Goal: Information Seeking & Learning: Learn about a topic

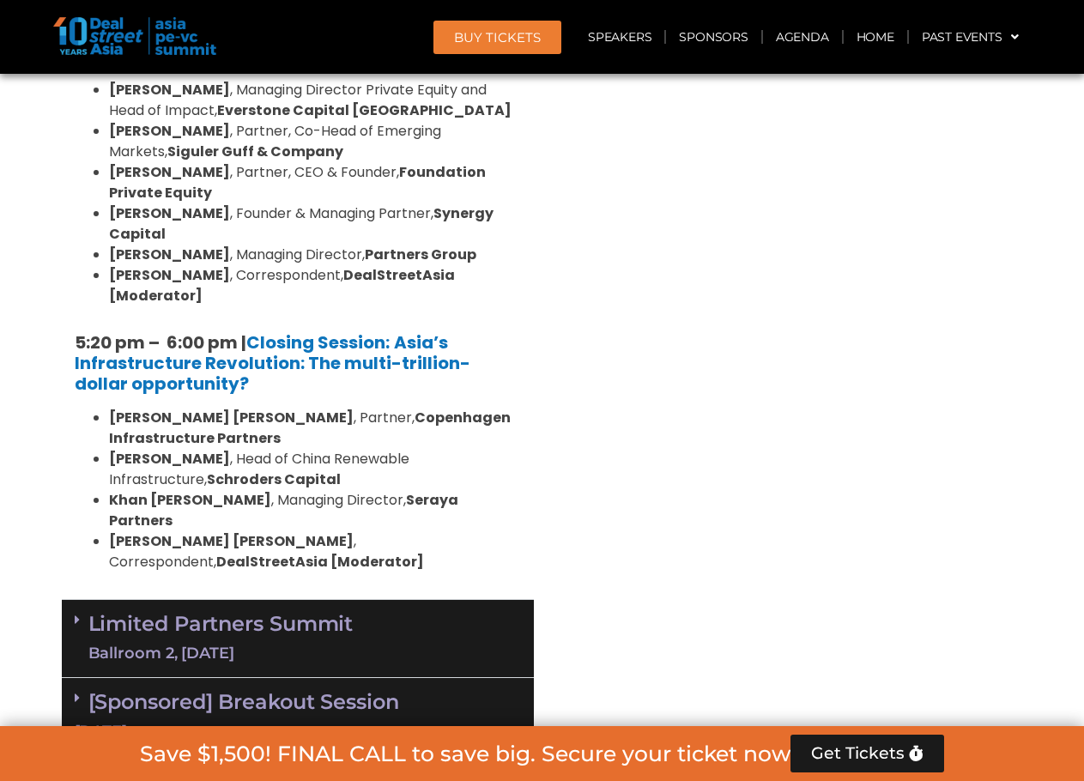
scroll to position [3432, 0]
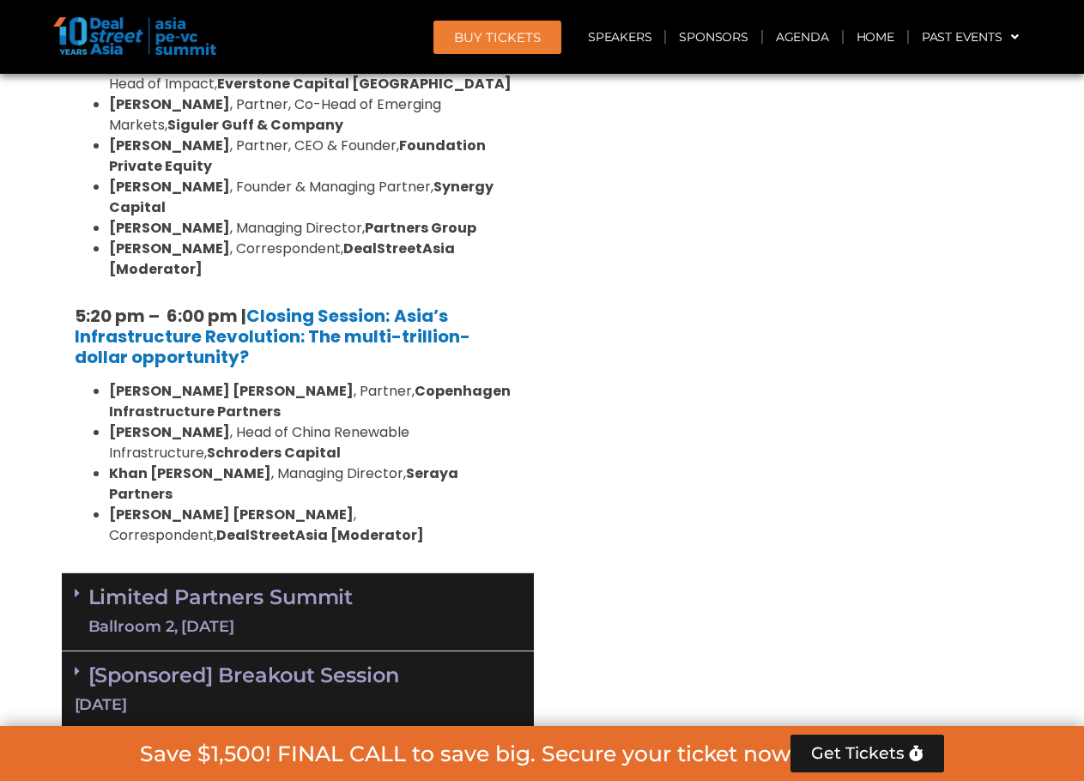
click at [313, 616] on div "Ballroom 2, [DATE]" at bounding box center [220, 626] width 265 height 21
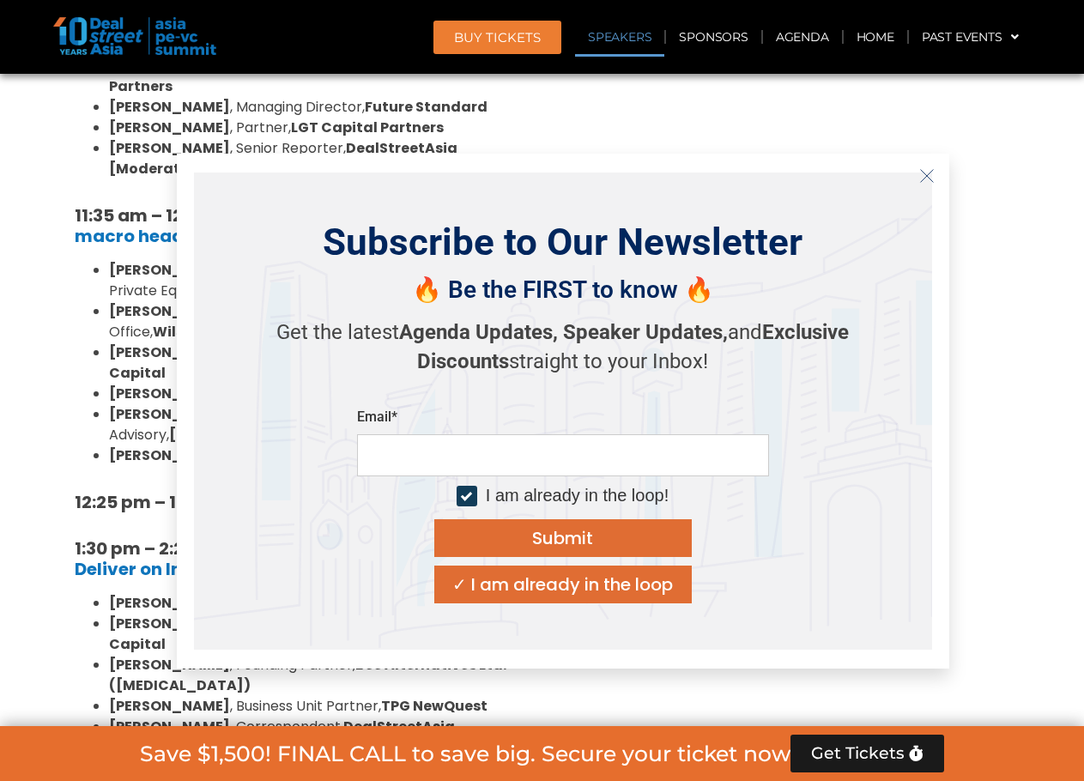
scroll to position [4576, 0]
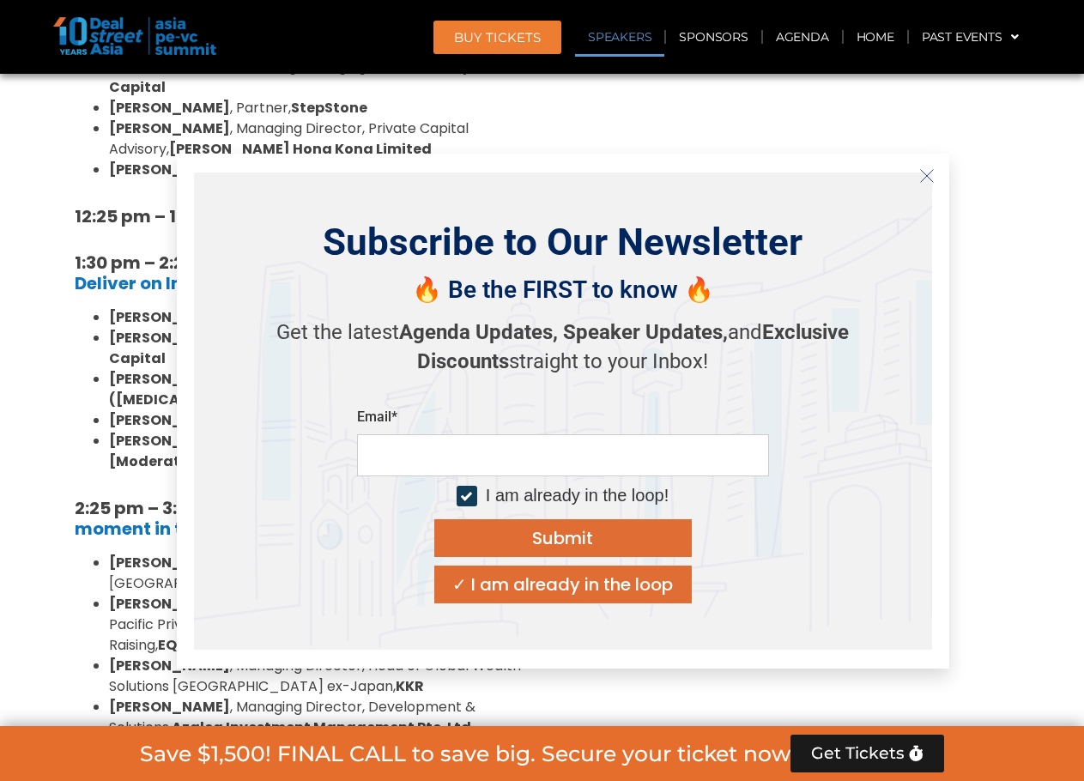
click at [929, 175] on icon "Close" at bounding box center [926, 175] width 15 height 15
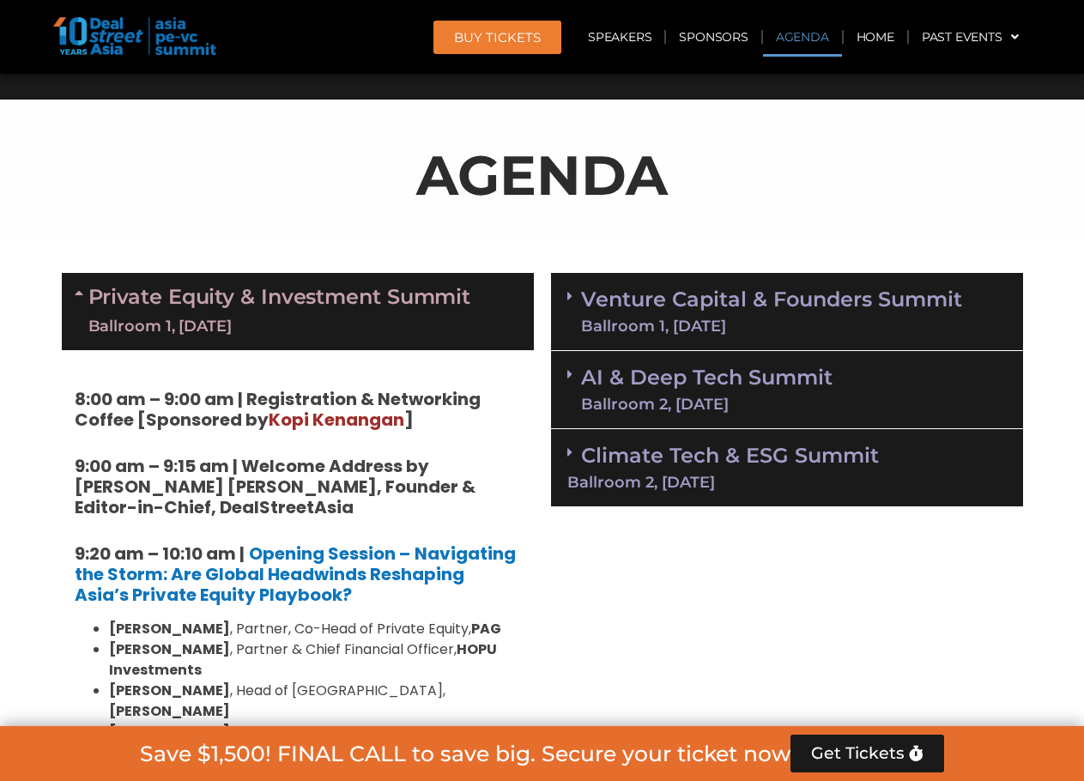
scroll to position [858, 0]
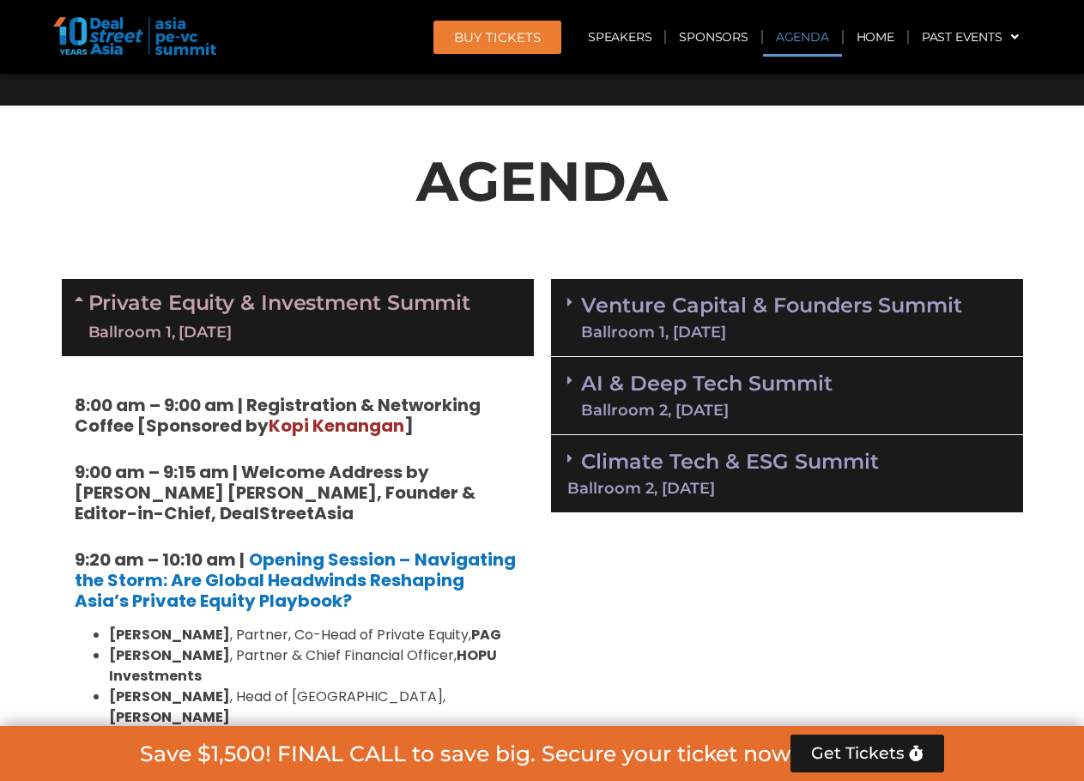
click at [640, 305] on link "Venture Capital & Founders​ Summit Ballroom 1, [DATE]" at bounding box center [771, 317] width 381 height 45
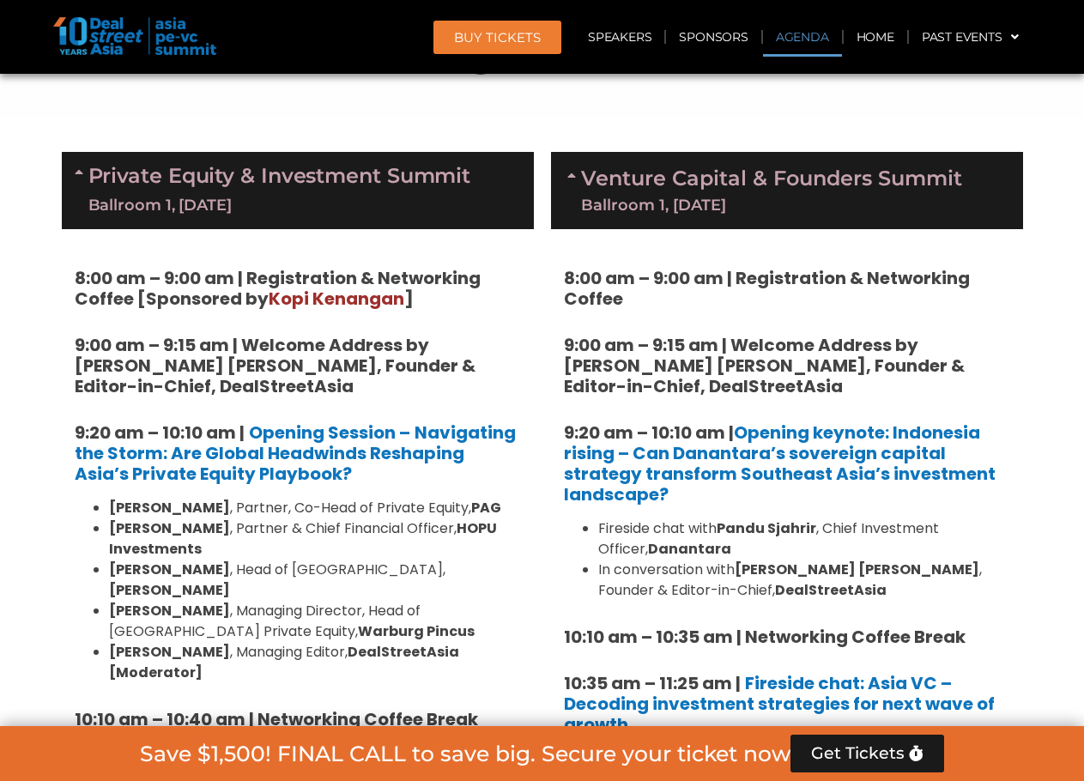
scroll to position [1144, 0]
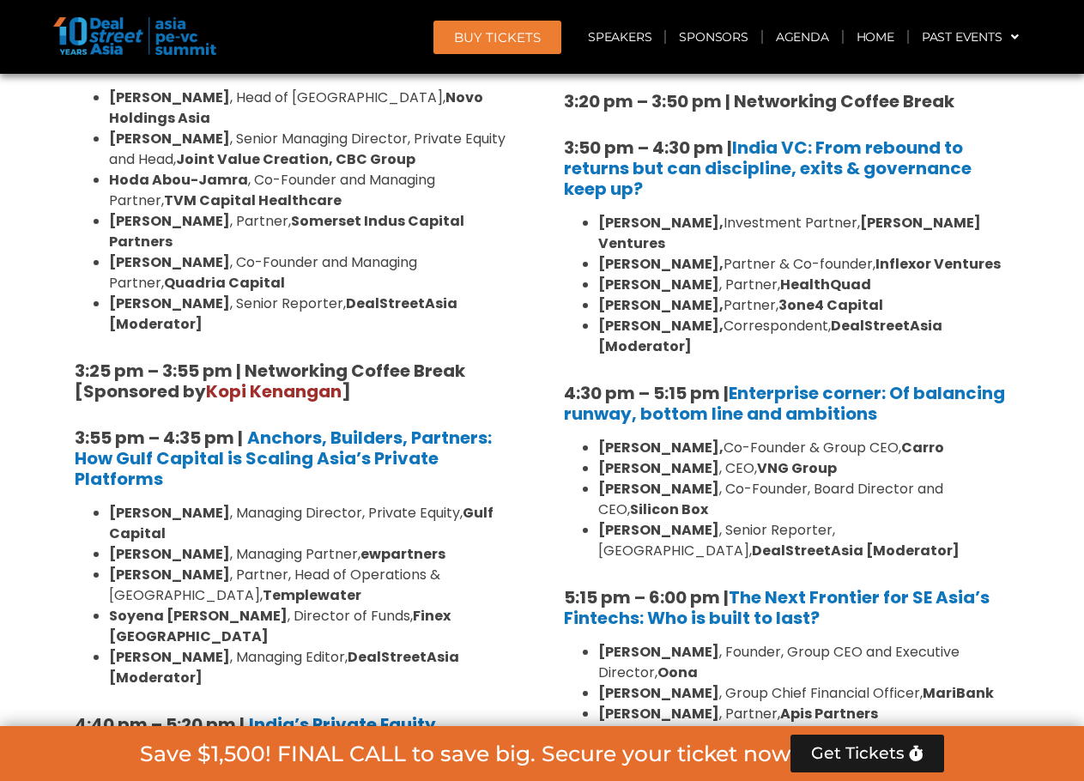
scroll to position [2989, 0]
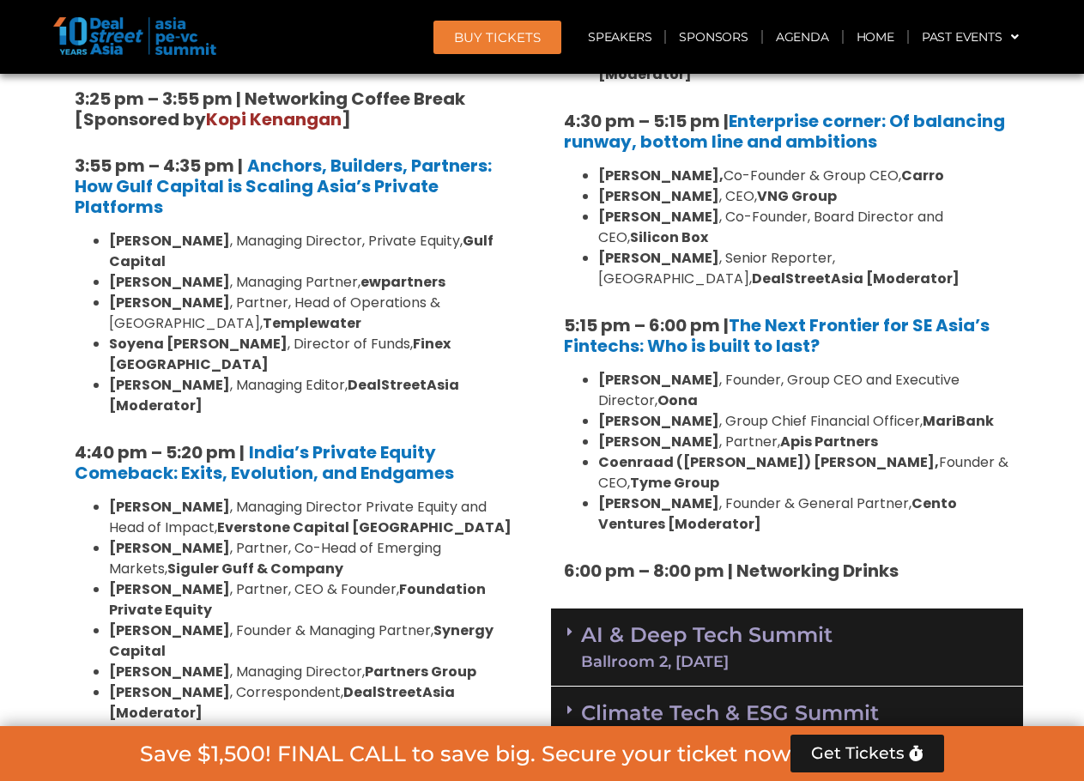
click at [922, 608] on div "AI & Deep Tech Summit Ballroom 2, [DATE]" at bounding box center [787, 647] width 472 height 78
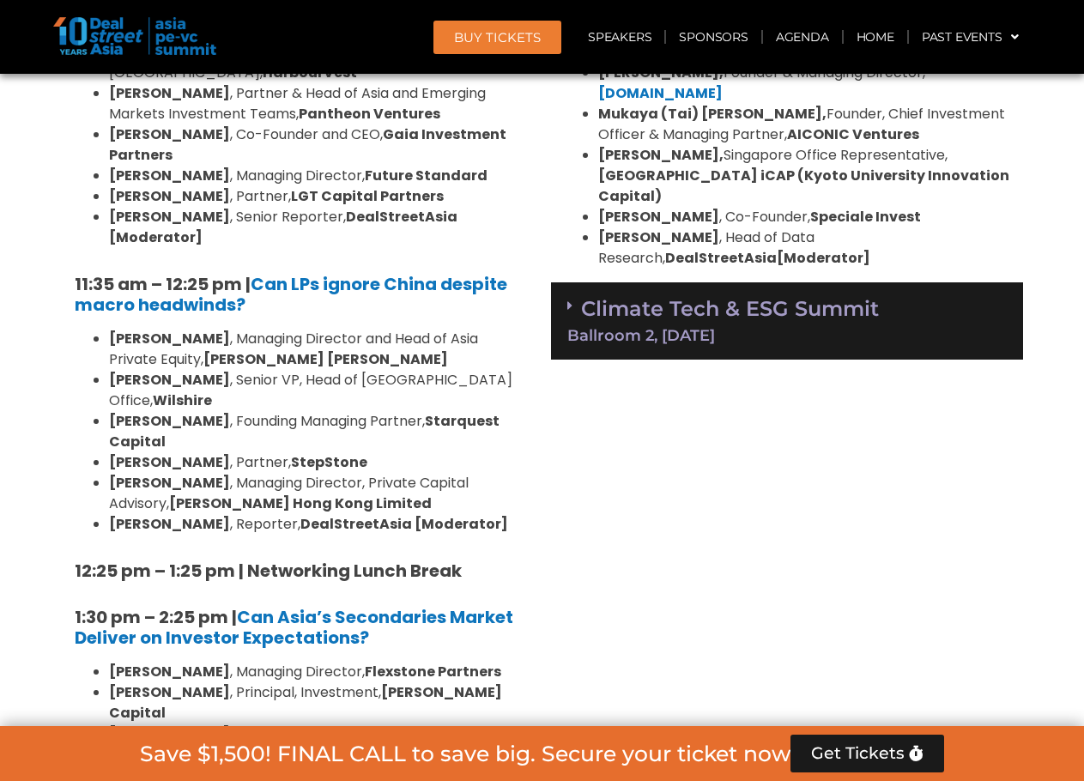
scroll to position [3936, 0]
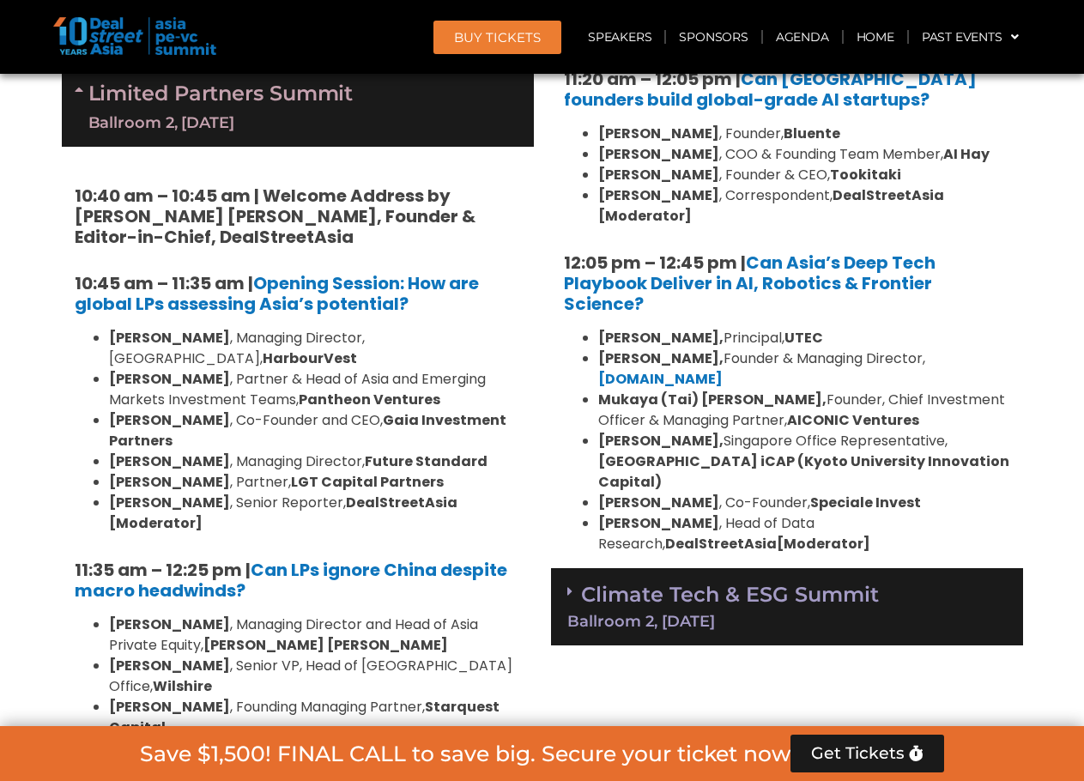
click at [727, 614] on div "Ballroom 2, [DATE]" at bounding box center [786, 621] width 439 height 15
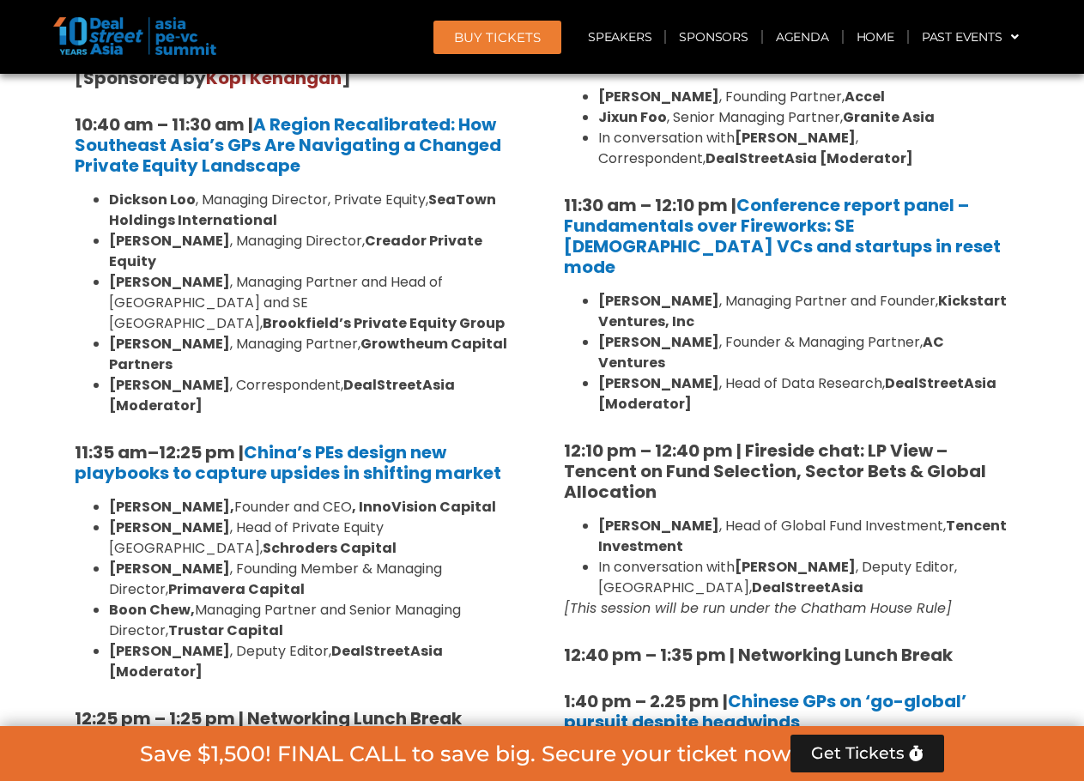
scroll to position [1648, 0]
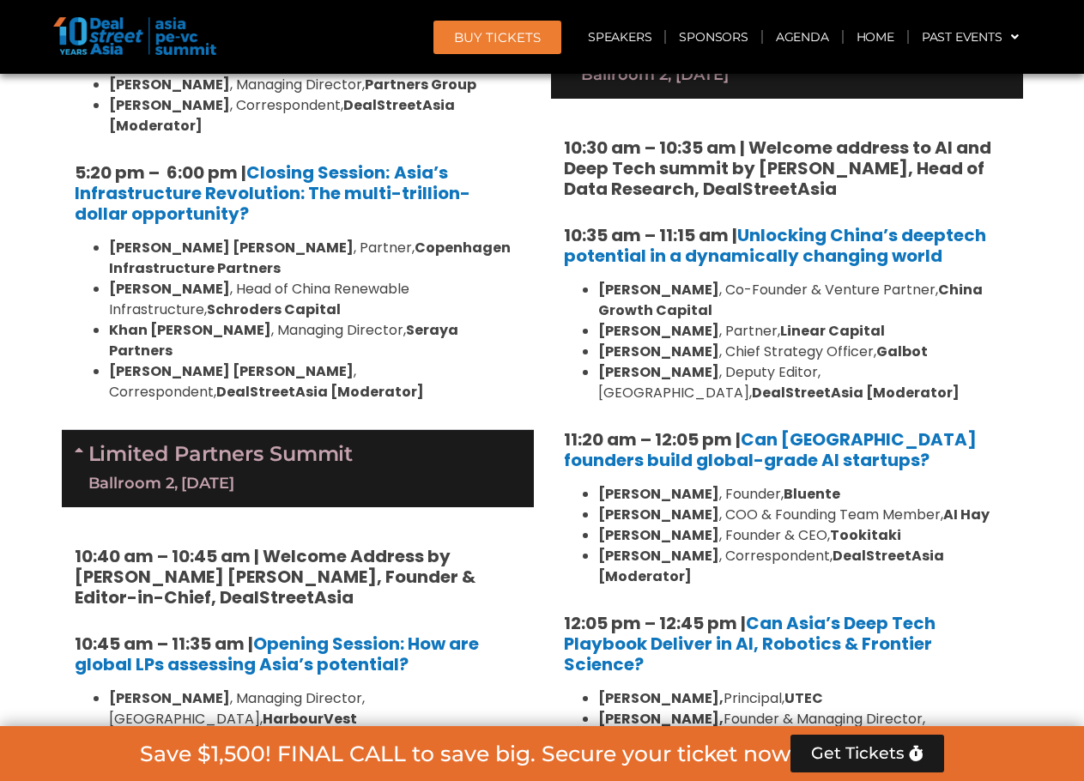
scroll to position [3590, 0]
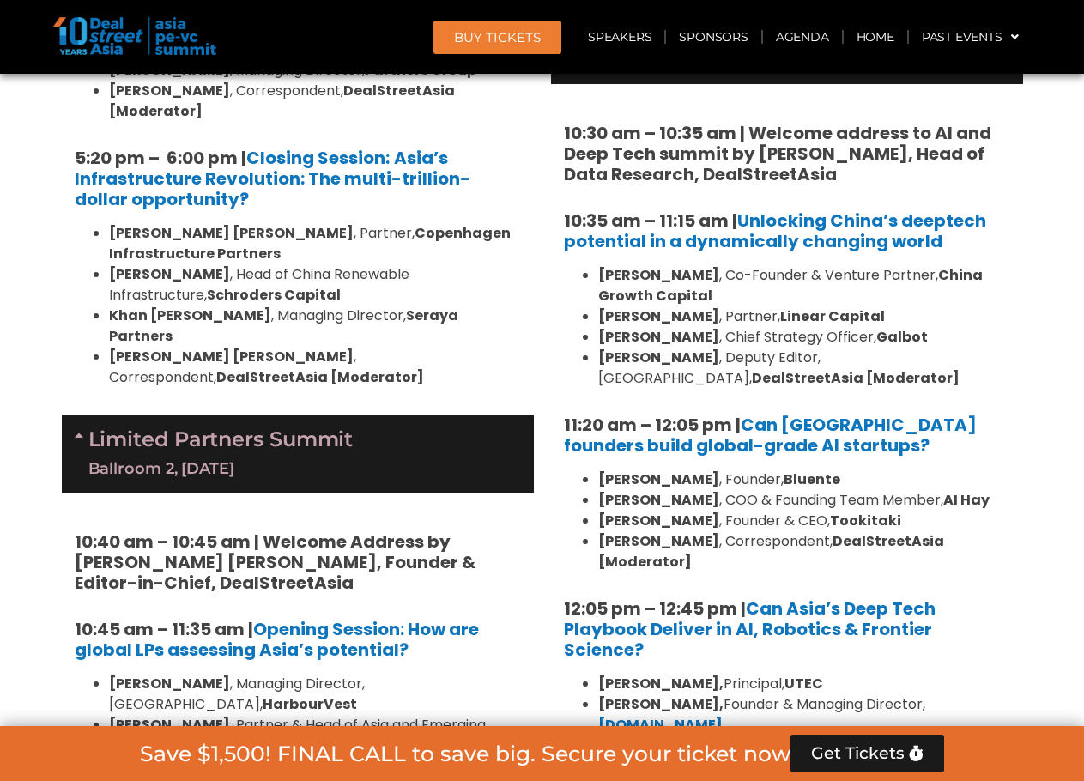
click at [985, 462] on div "10:30 am – 10:35 am | Welcome address to AI and Deep Tech summit by [PERSON_NAM…" at bounding box center [787, 499] width 472 height 830
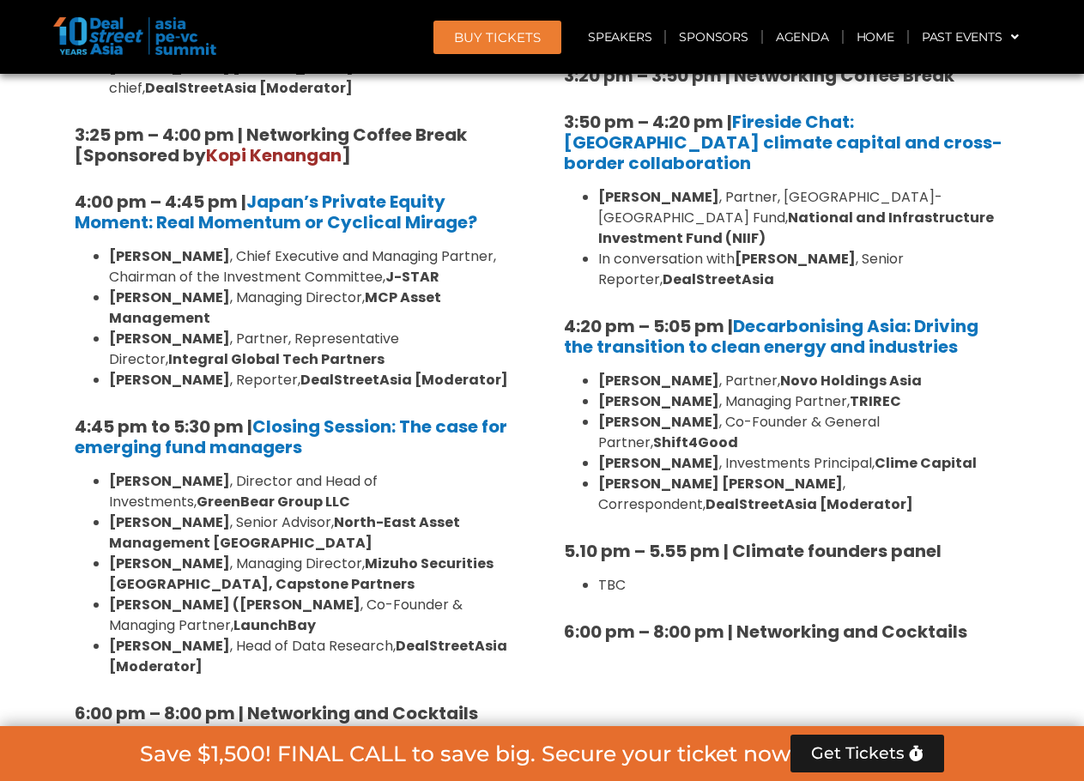
scroll to position [4971, 0]
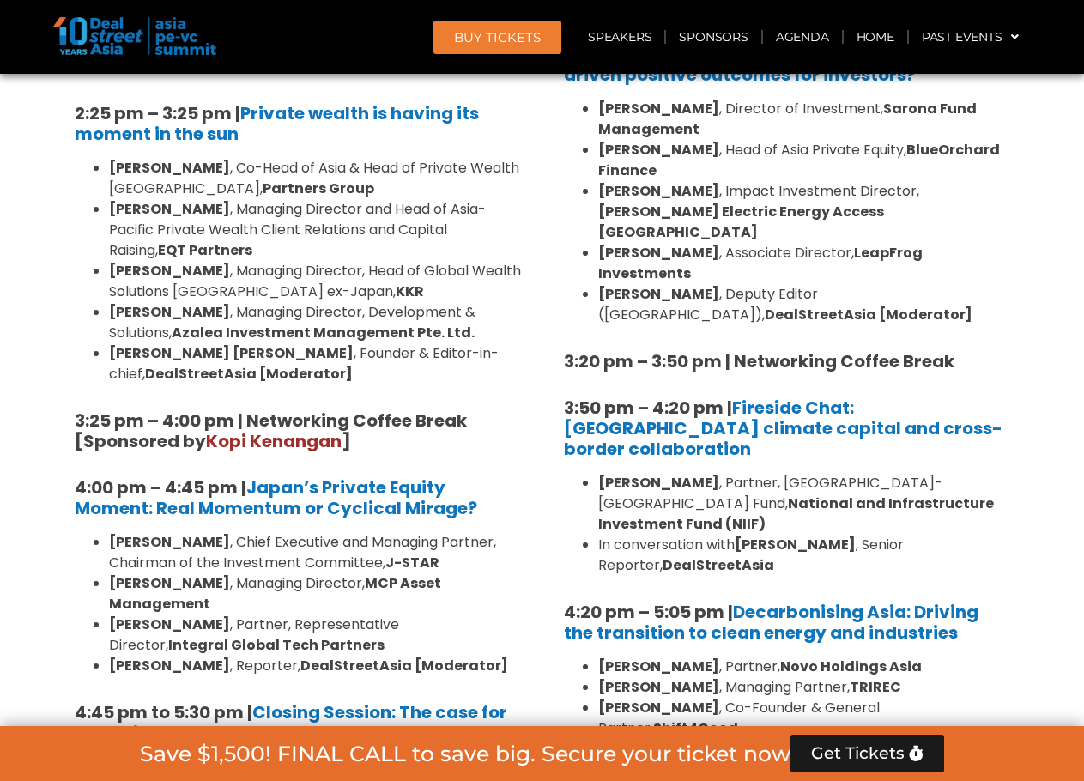
click at [372, 30] on div "BUY Tickets Speakers Sponsors Agenda Home Past Events JKT 2025 SG 2024 JKT 2024…" at bounding box center [689, 36] width 685 height 39
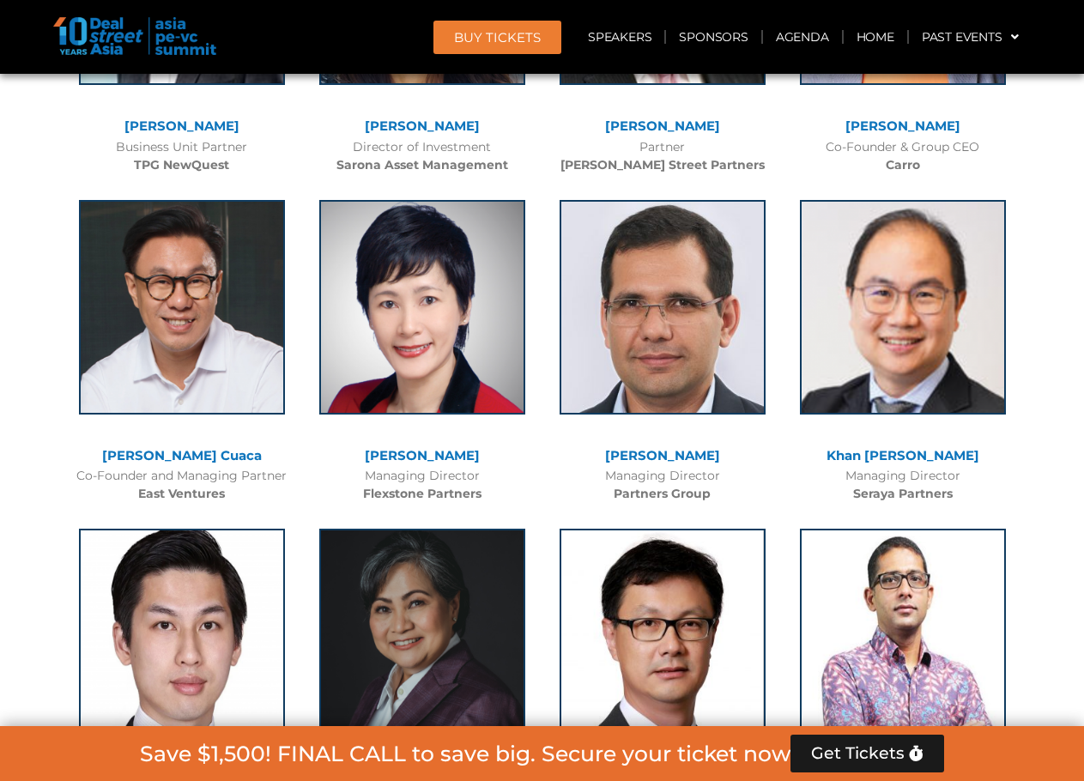
scroll to position [1557, 0]
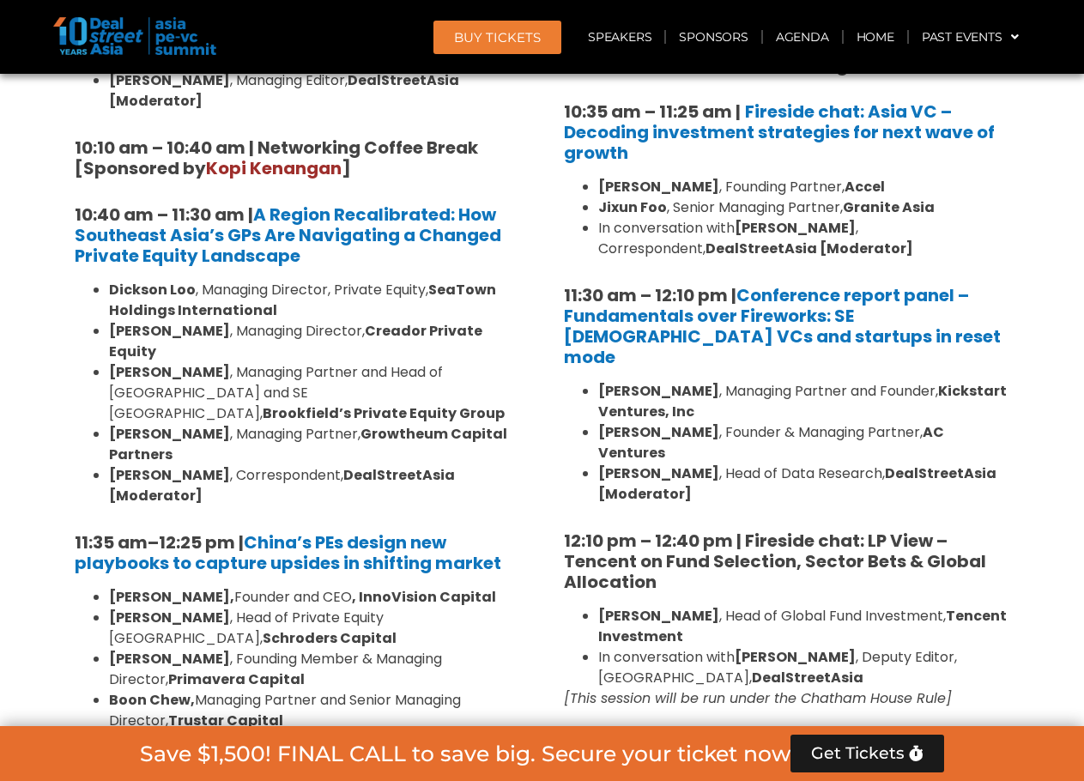
click at [944, 422] on strong "AC Ventures" at bounding box center [771, 442] width 346 height 40
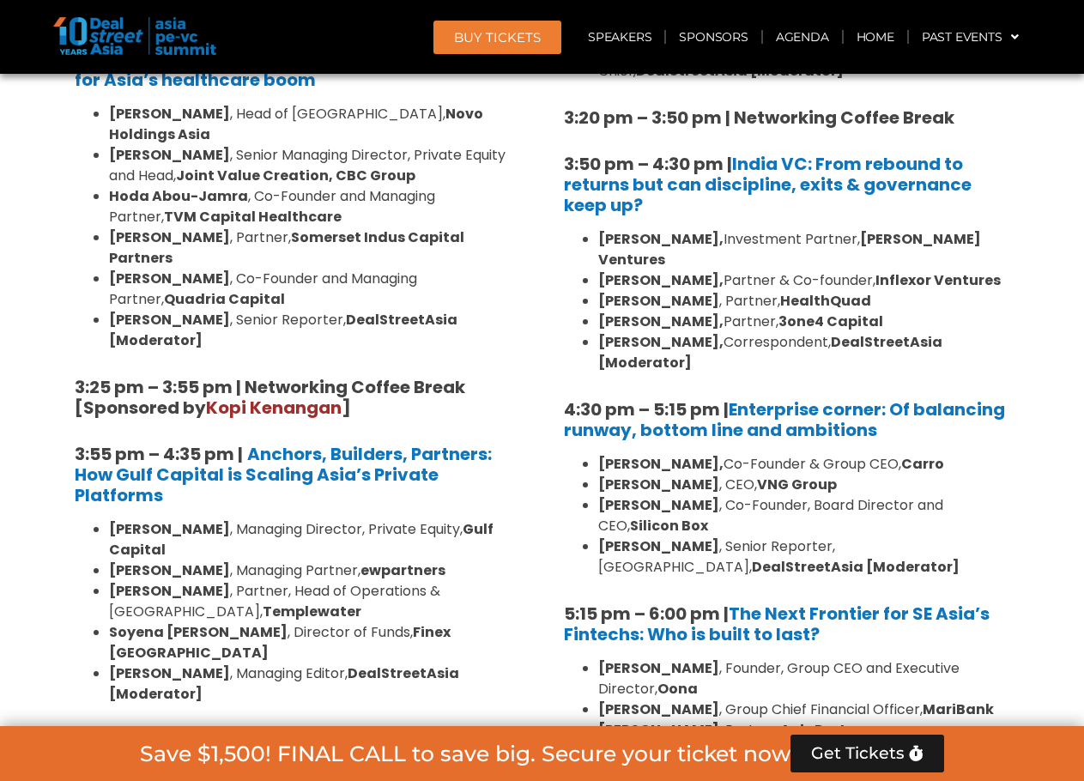
scroll to position [3559, 0]
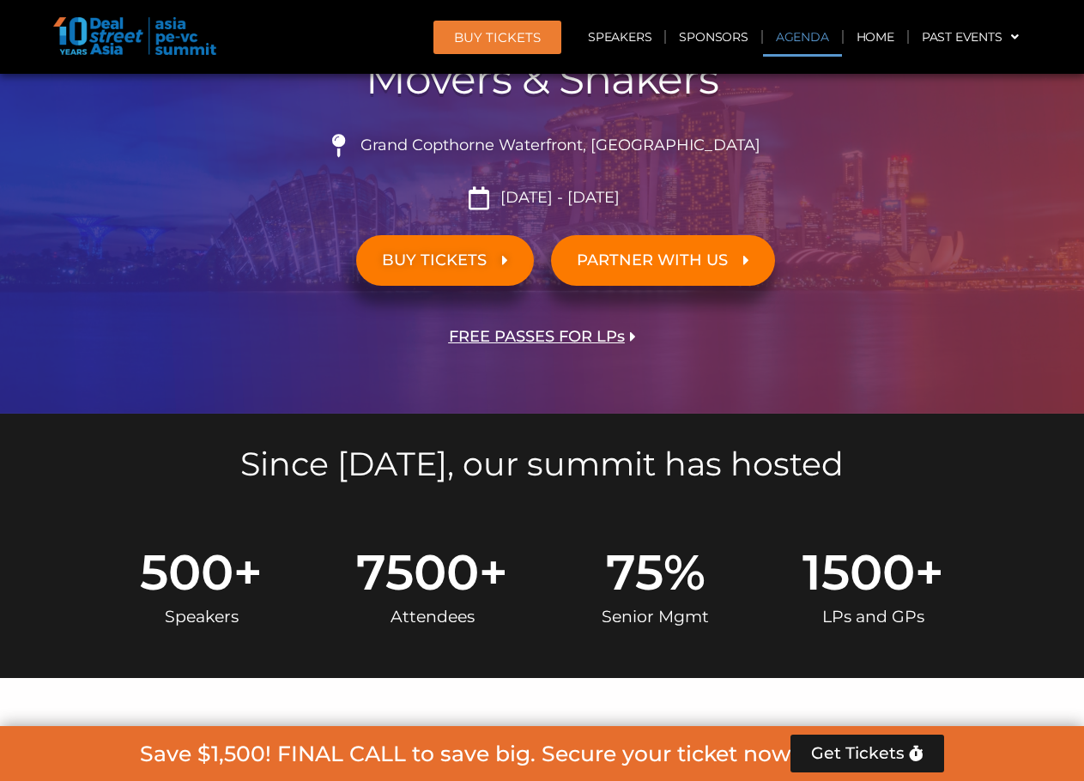
scroll to position [858, 0]
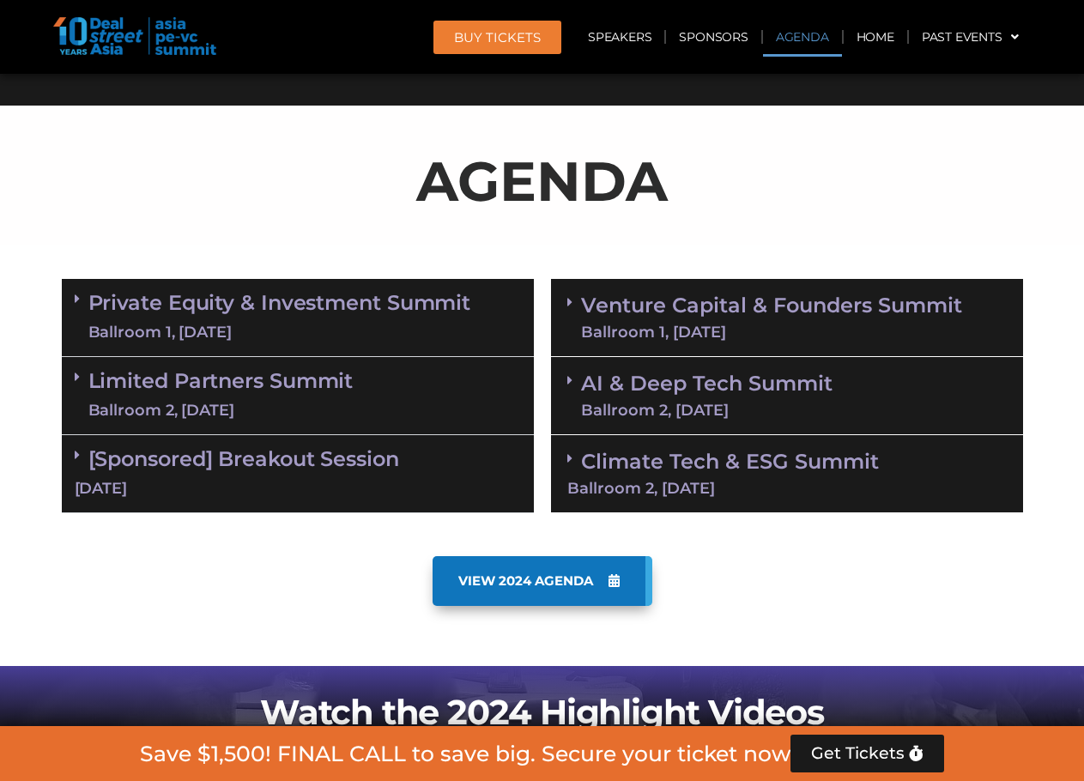
click at [704, 373] on link "AI & Deep Tech Summit Ballroom 2, 11 Sept" at bounding box center [706, 395] width 251 height 45
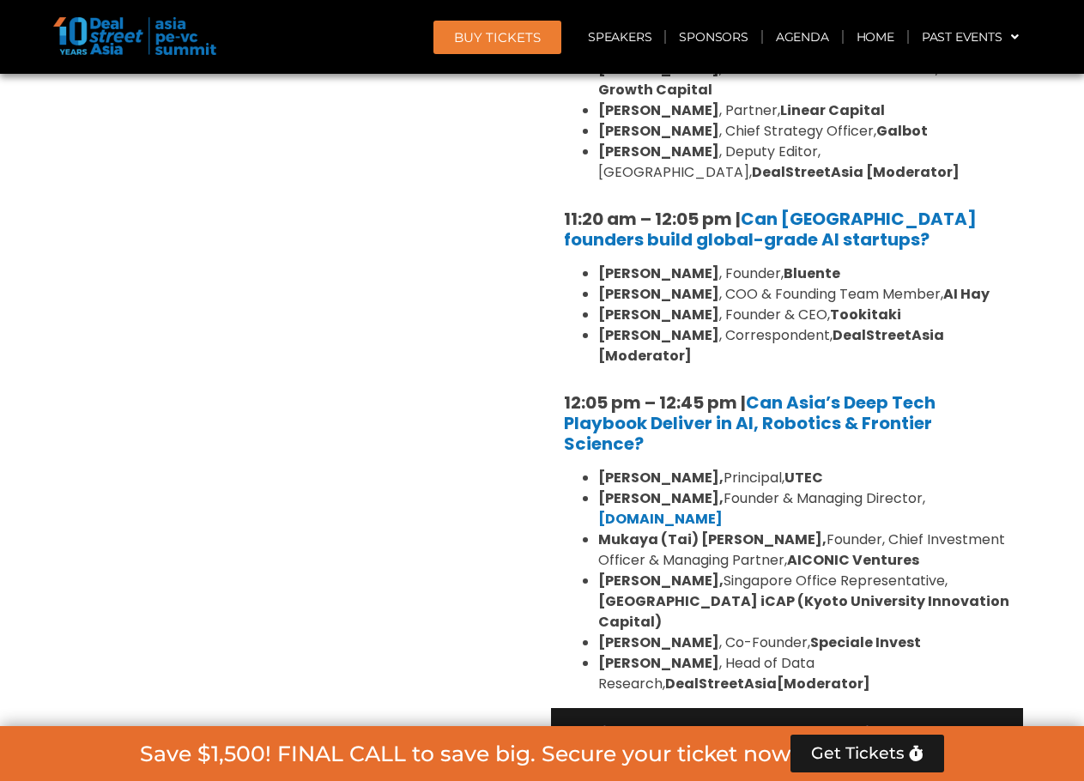
scroll to position [1430, 0]
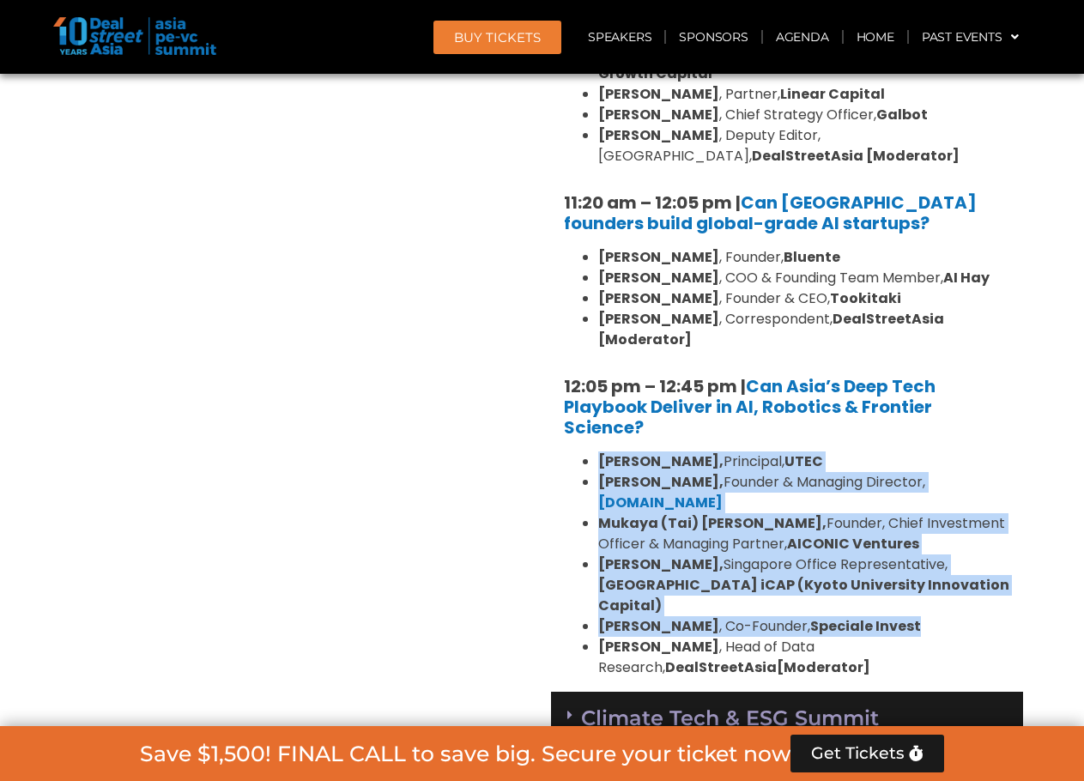
drag, startPoint x: 601, startPoint y: 463, endPoint x: 938, endPoint y: 603, distance: 365.4
click at [938, 603] on ul "Kiran Mysore, Principal, UTEC Aditya Mathur, Founder & Managing Director, Elev8…" at bounding box center [787, 564] width 446 height 227
copy ul "Kiran Mysore, Principal, UTEC Aditya Mathur, Founder & Managing Director, Elev8…"
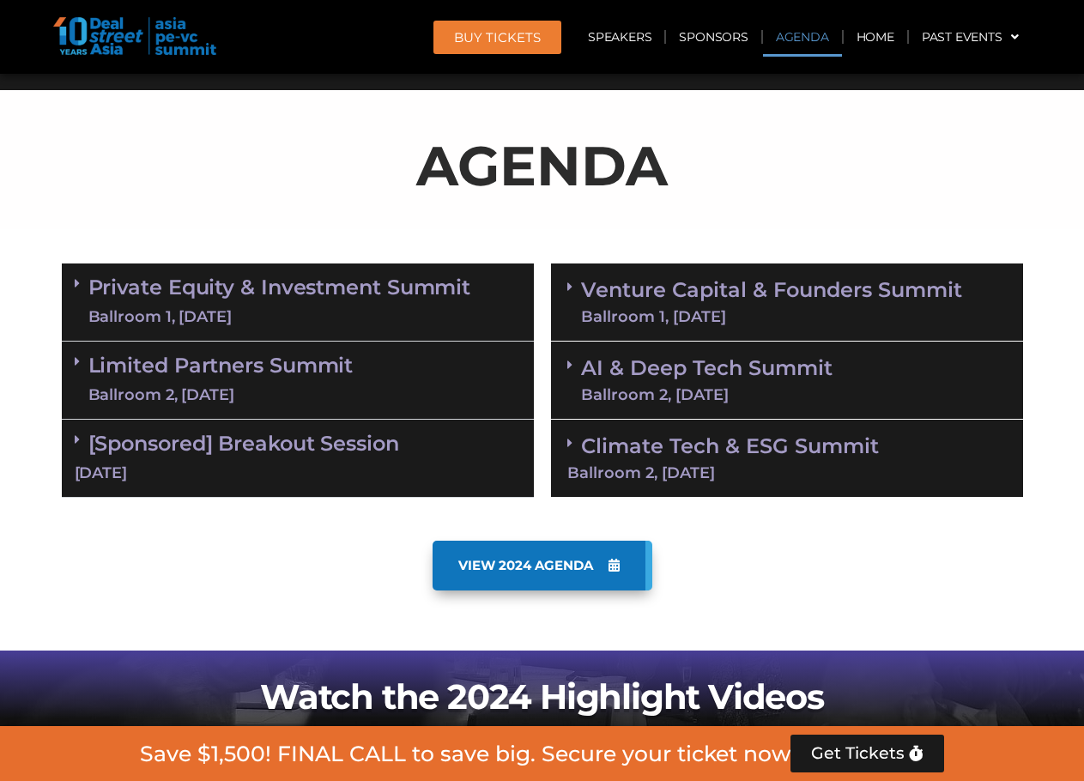
scroll to position [858, 0]
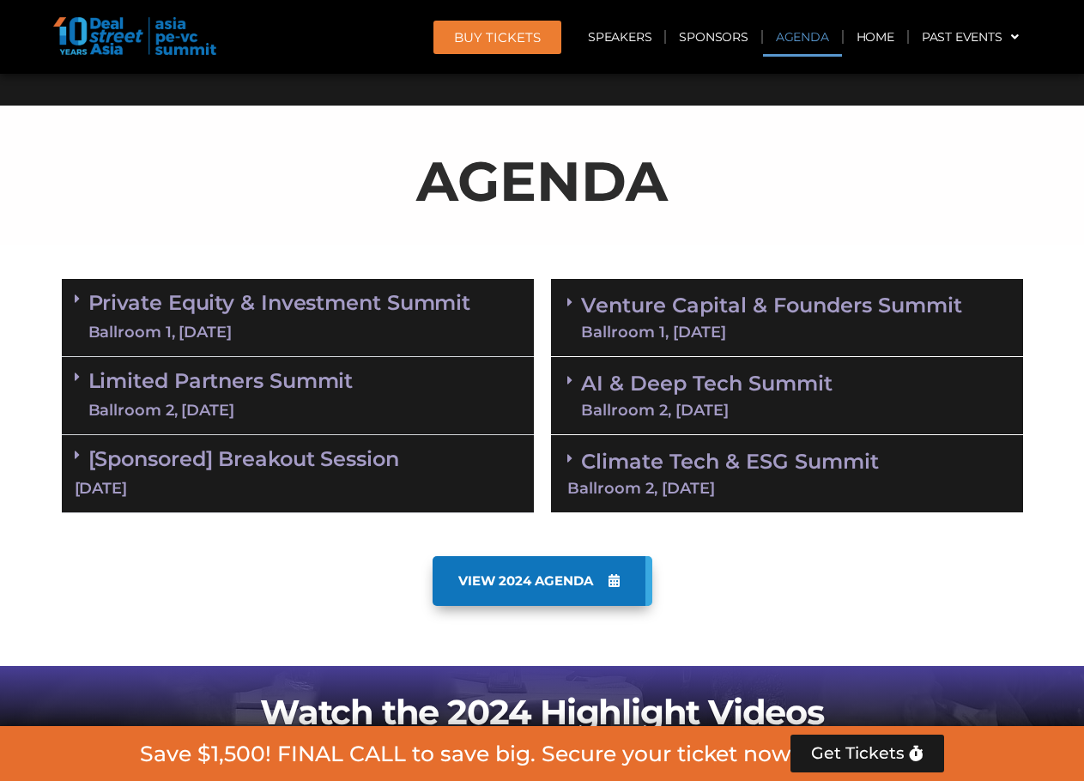
click at [764, 391] on link "AI & Deep Tech Summit Ballroom 2, 11 Sept" at bounding box center [706, 395] width 251 height 45
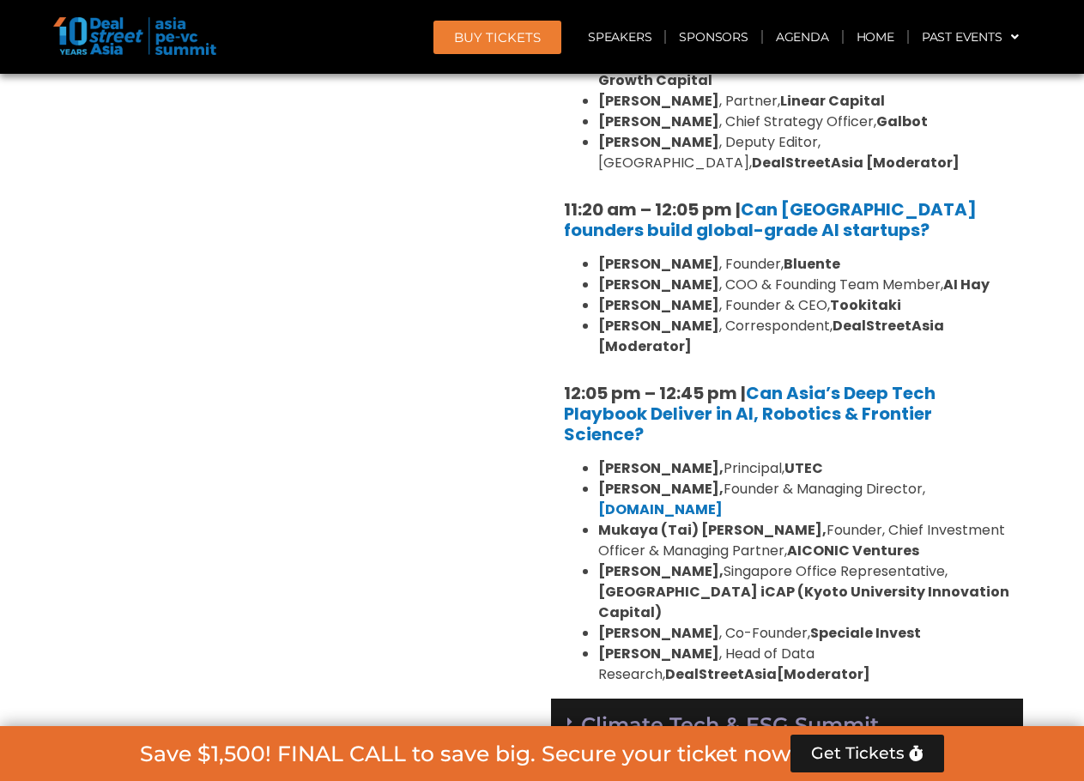
scroll to position [1430, 0]
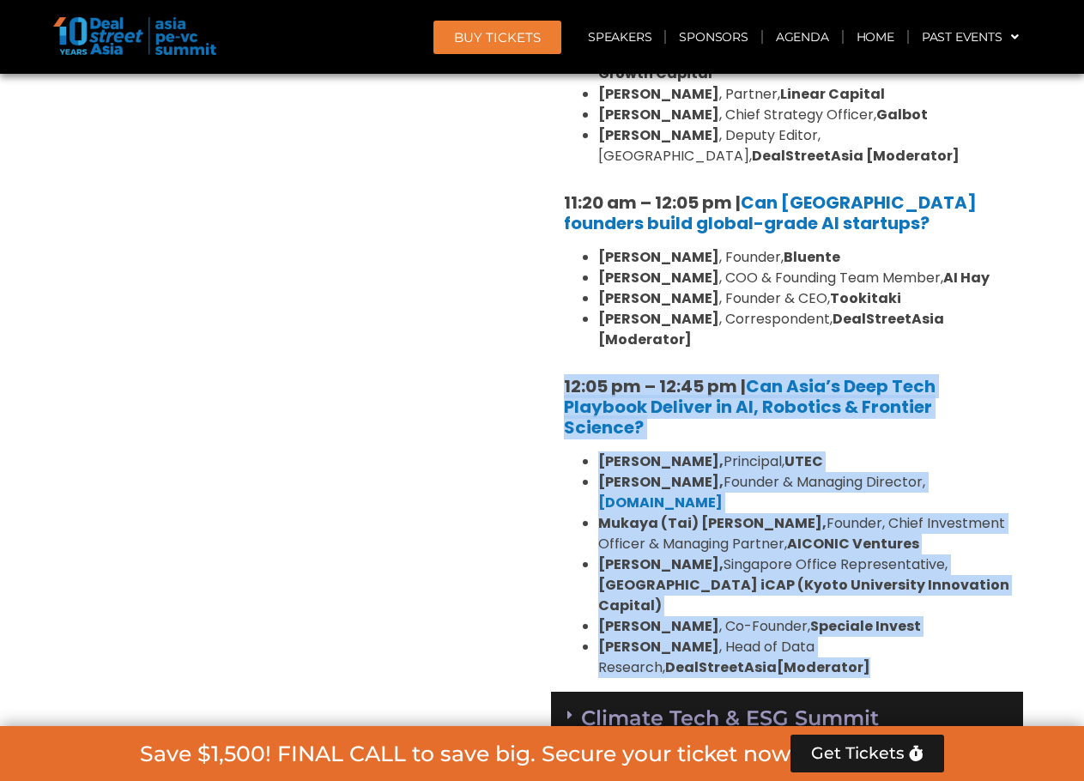
drag, startPoint x: 565, startPoint y: 384, endPoint x: 764, endPoint y: 640, distance: 324.7
click at [764, 640] on div "10:30 am – 10:35 am | Welcome address to AI and Deep Tech summit by Andi Haswid…" at bounding box center [787, 277] width 472 height 830
copy div "12:05 pm – 12:45 pm | Can Asia’s Deep Tech Playbook Deliver in AI, Robotics & F…"
